Goal: Information Seeking & Learning: Learn about a topic

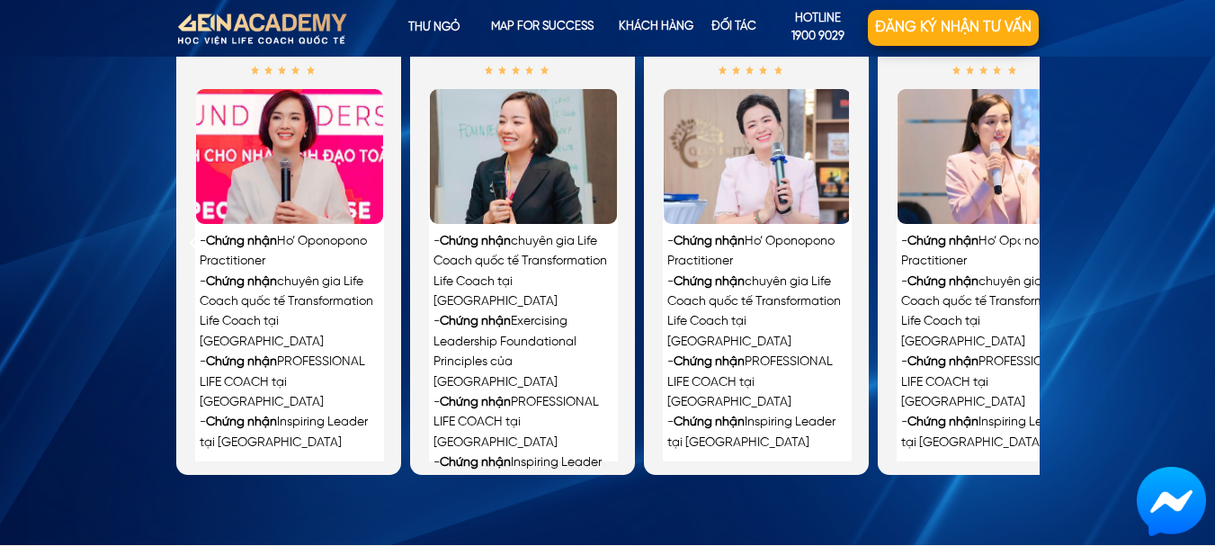
scroll to position [4136, 0]
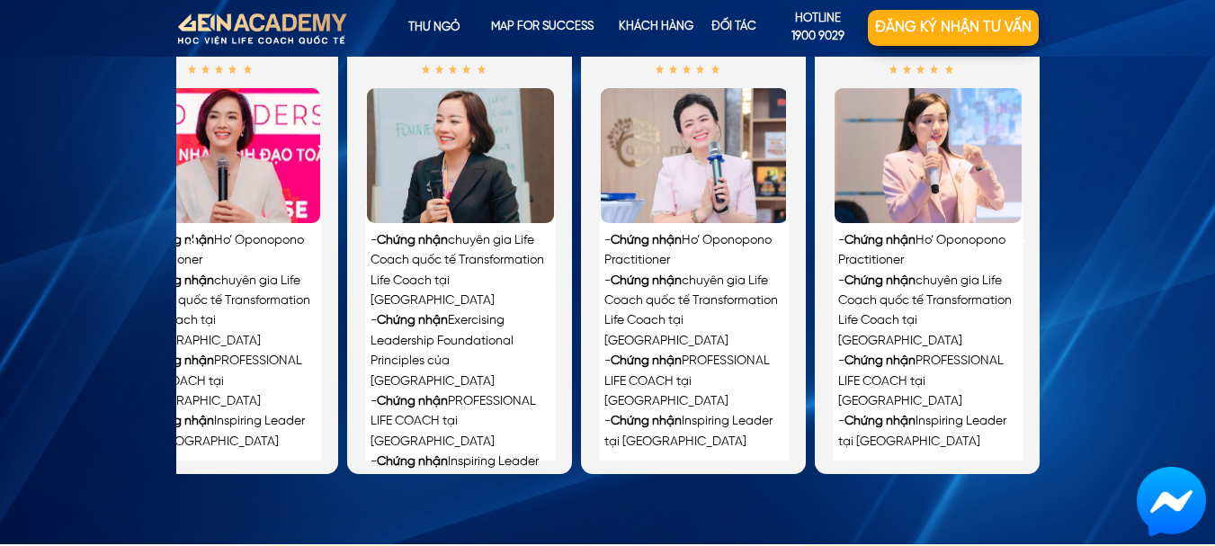
click at [1035, 268] on div "- Chứng nhận Ho’ Oponopono Practitioner - Chứng nhận chuyên gia Life Coach quốc…" at bounding box center [927, 241] width 225 height 466
click at [1108, 275] on div "BẠN SẼ ĐƯỢC COACHING TRỰC TIẾP BỞI những CHUYÊN GIA LUẬN GIẢI BẢN ĐỒ sở hữu chứ…" at bounding box center [607, 209] width 1215 height 670
click at [993, 206] on div at bounding box center [928, 155] width 189 height 137
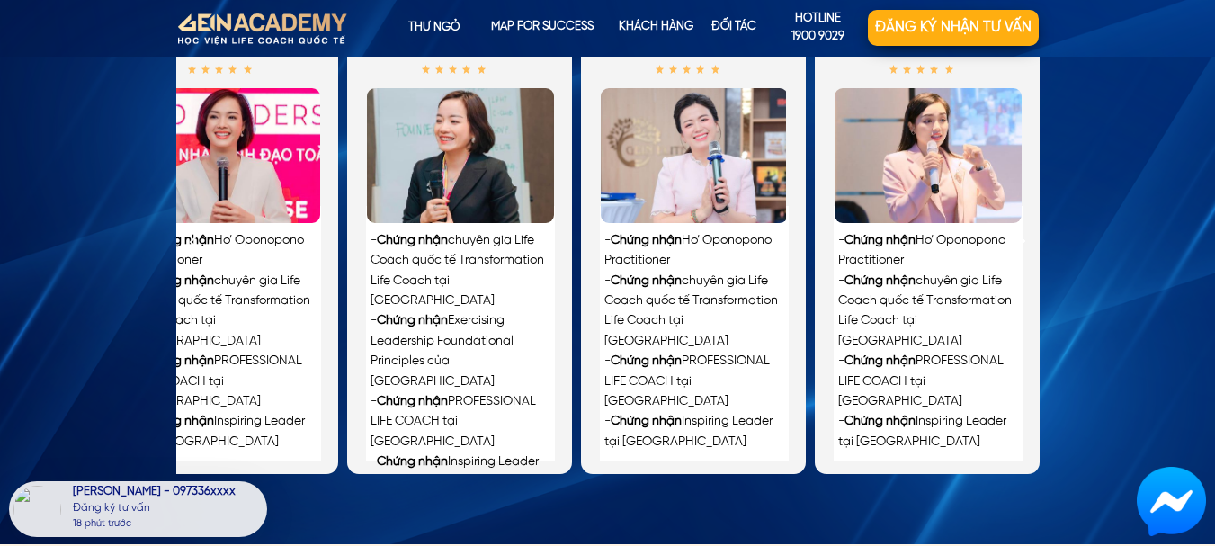
click at [993, 206] on div at bounding box center [928, 155] width 189 height 137
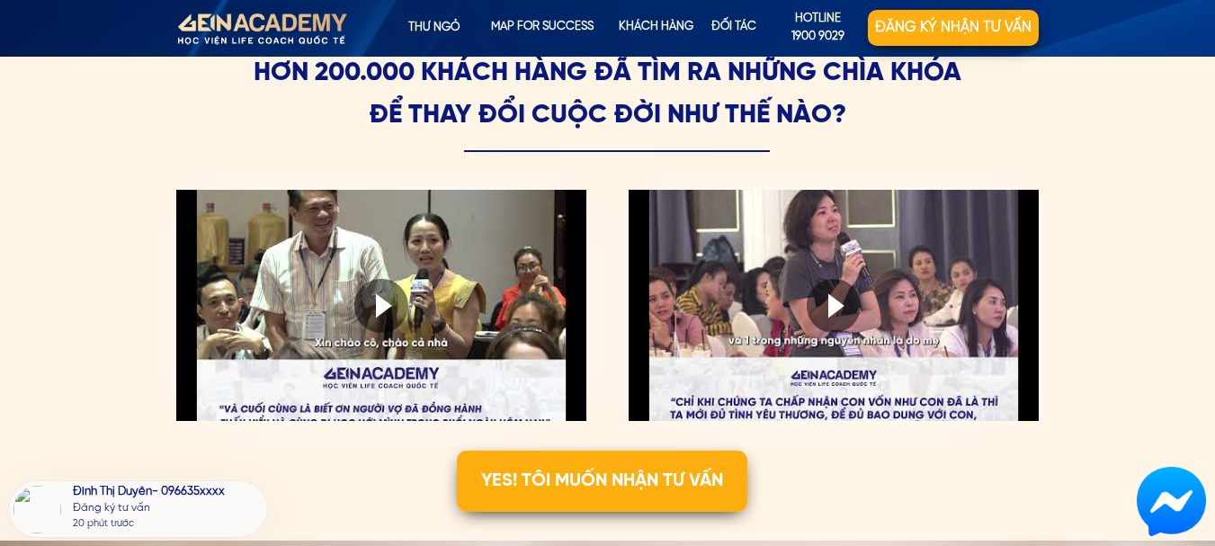
scroll to position [4676, 0]
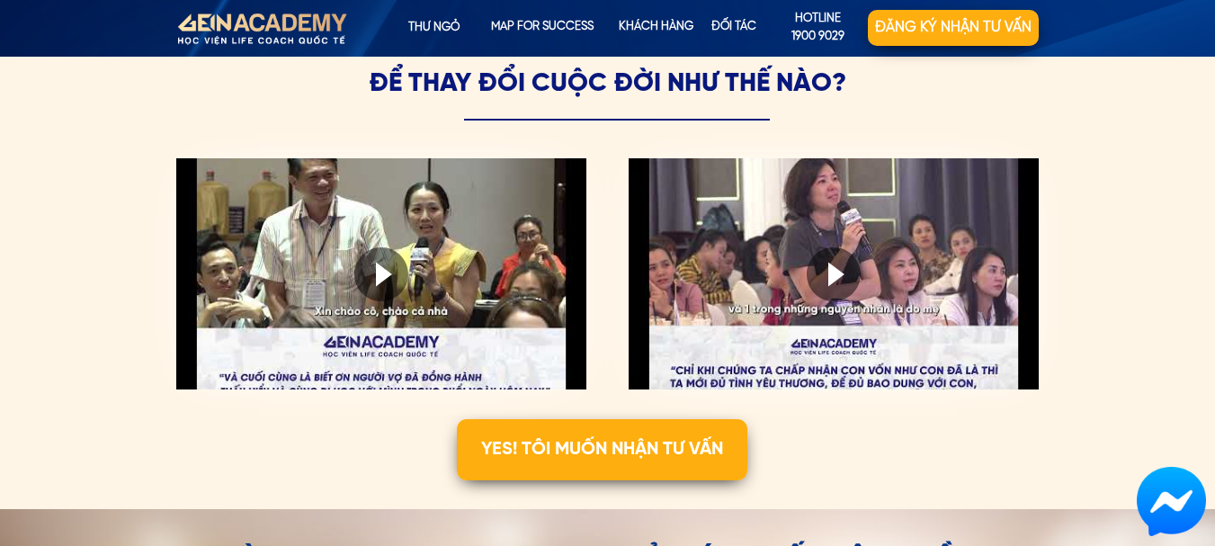
click at [543, 355] on div at bounding box center [381, 273] width 410 height 231
click at [787, 324] on div at bounding box center [834, 273] width 410 height 231
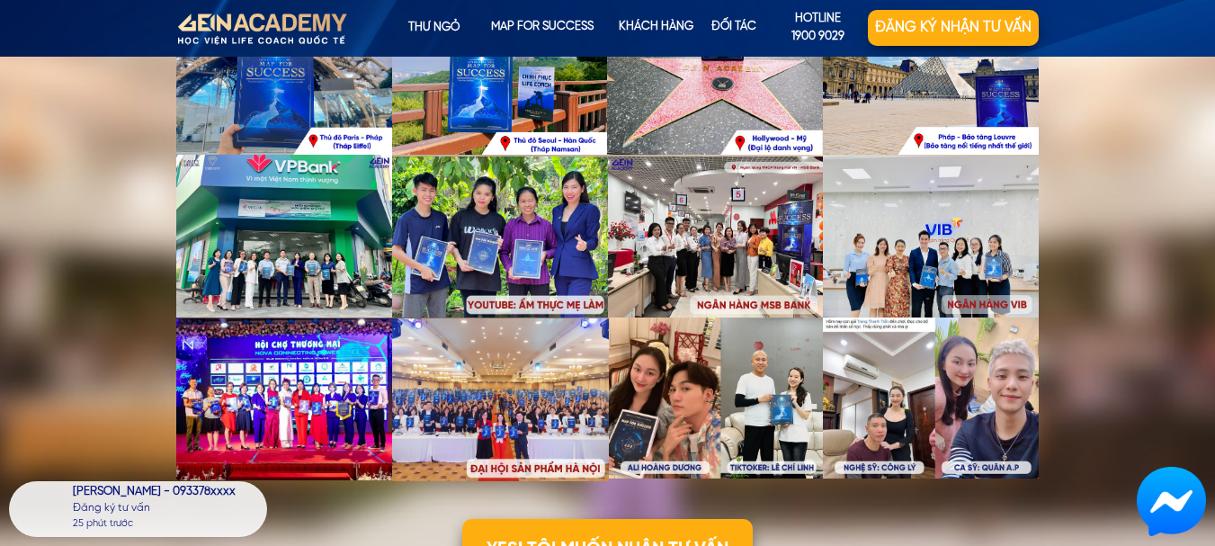
scroll to position [5305, 0]
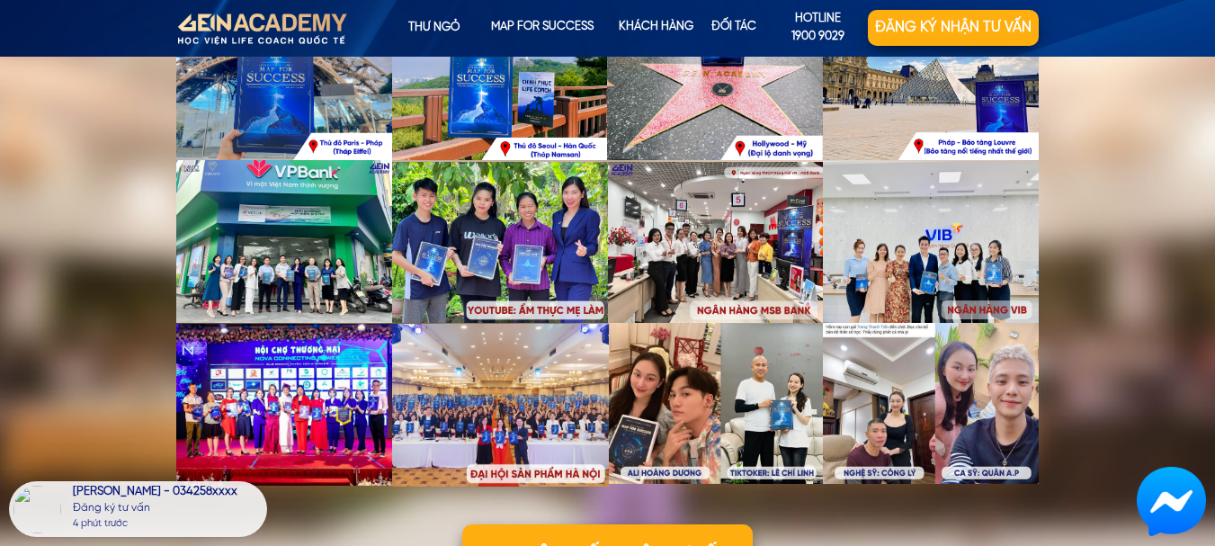
click at [941, 257] on div at bounding box center [931, 242] width 216 height 162
click at [914, 410] on div at bounding box center [931, 404] width 216 height 162
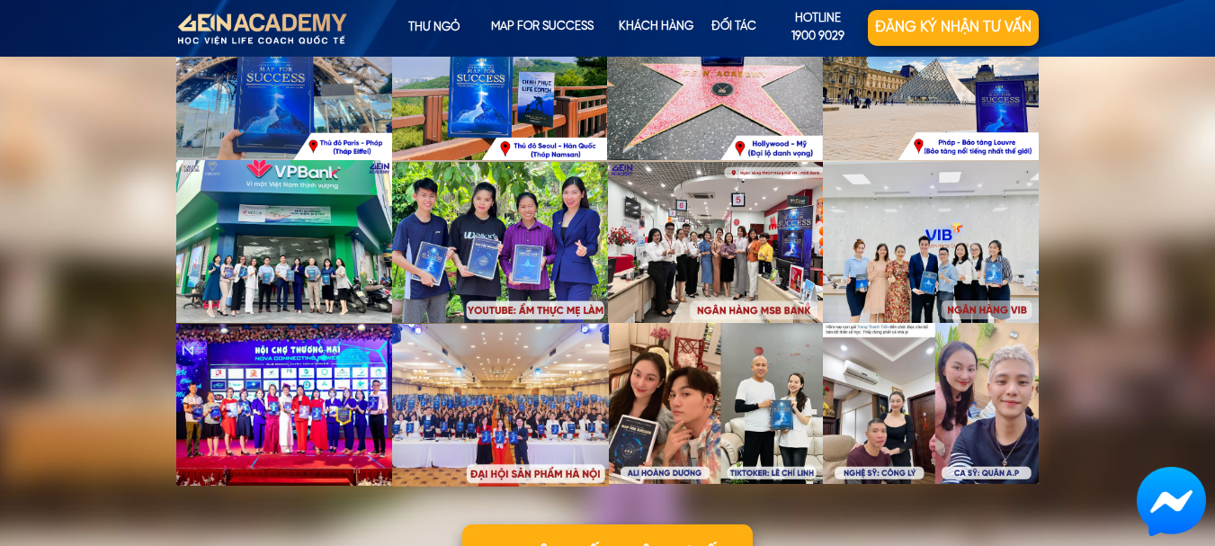
click at [301, 400] on div at bounding box center [284, 405] width 217 height 162
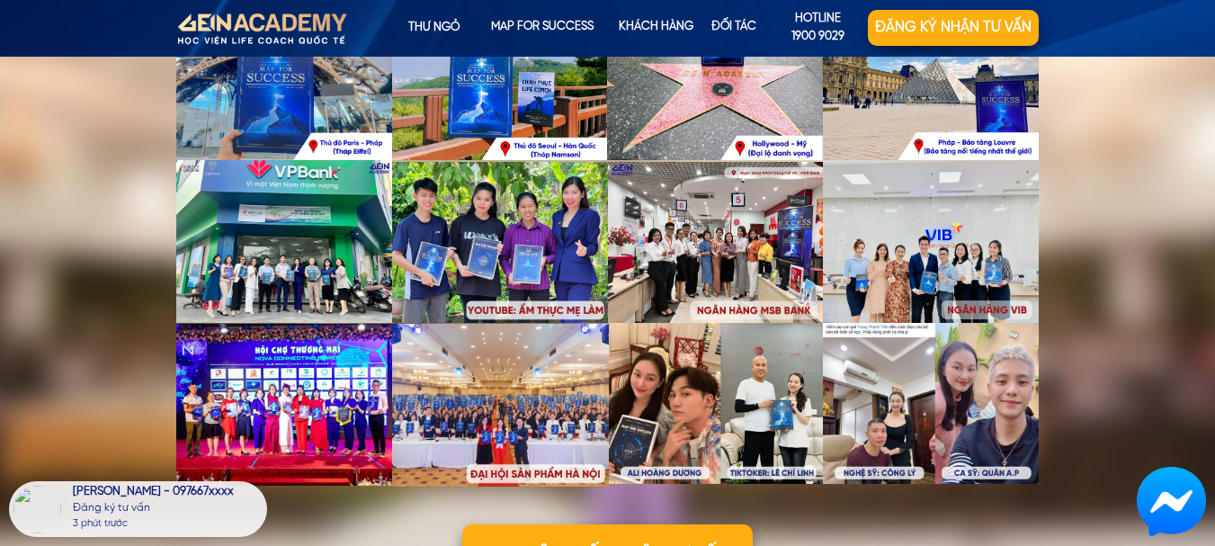
click at [301, 400] on div at bounding box center [284, 405] width 217 height 162
